Goal: Check status

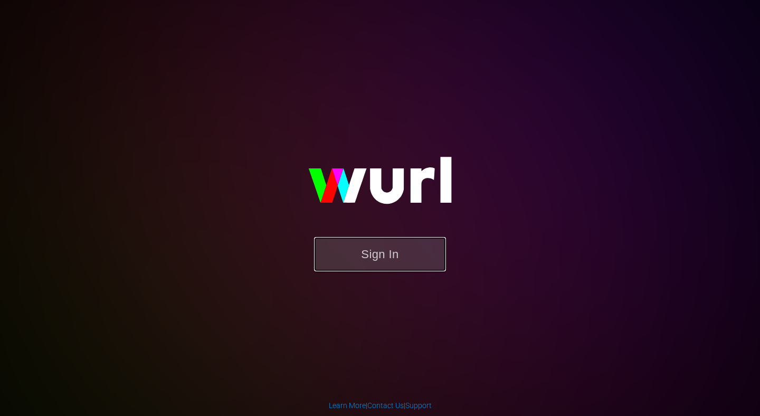
click at [346, 267] on button "Sign In" at bounding box center [380, 254] width 132 height 34
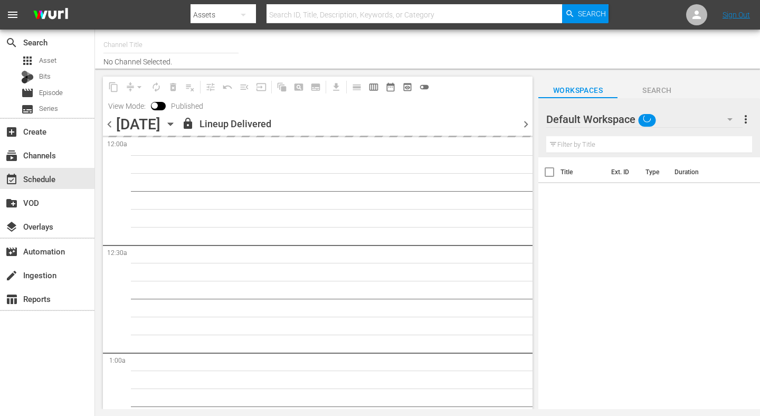
type input "AIR & SPACE (1684)"
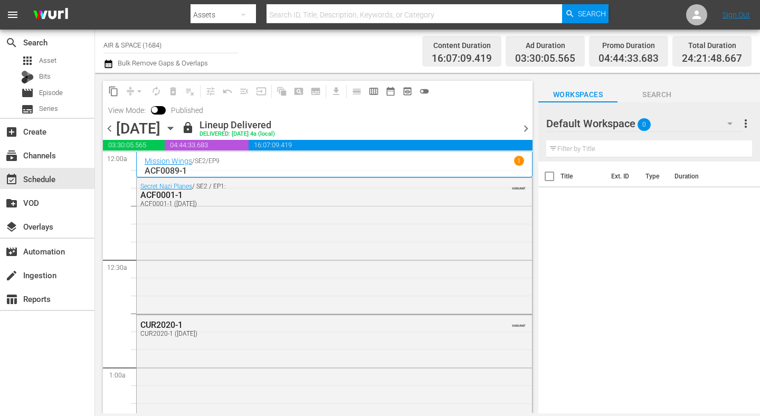
click at [176, 128] on icon "button" at bounding box center [171, 128] width 12 height 12
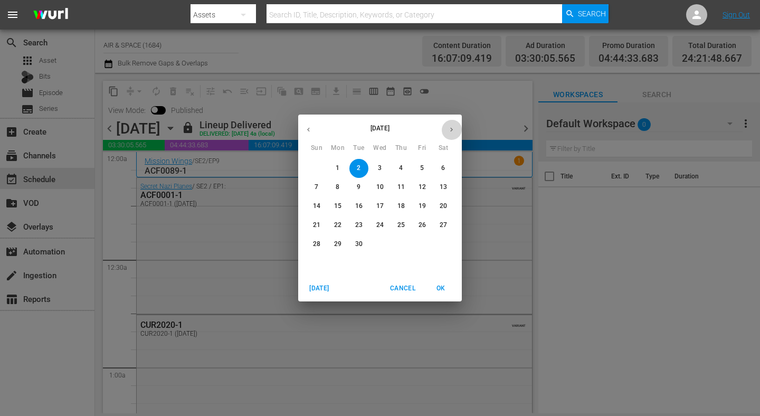
click at [455, 130] on button "button" at bounding box center [451, 129] width 21 height 21
click at [385, 207] on span "15" at bounding box center [379, 206] width 19 height 9
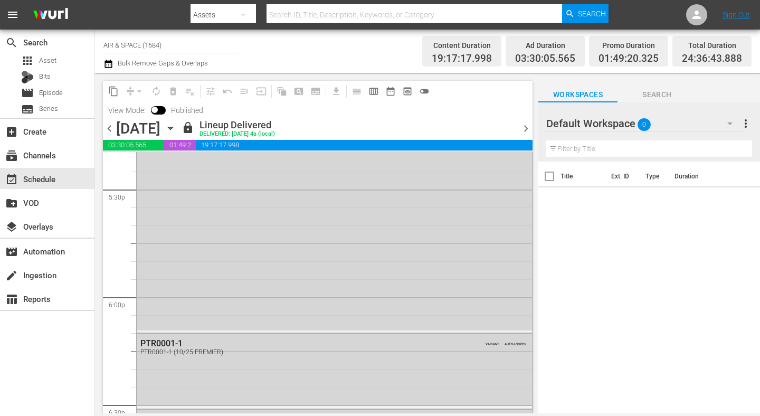
scroll to position [3787, 0]
